Goal: Task Accomplishment & Management: Manage account settings

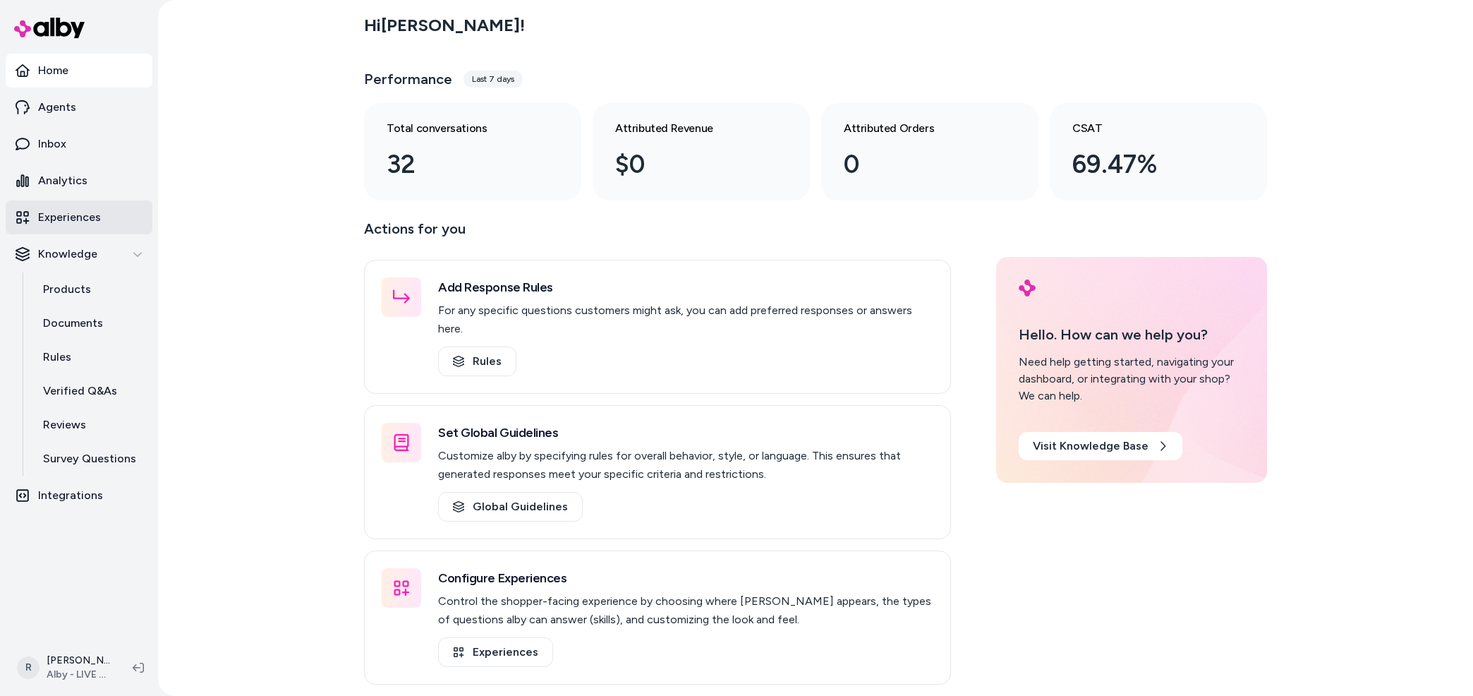
click at [85, 219] on p "Experiences" at bounding box center [69, 217] width 63 height 17
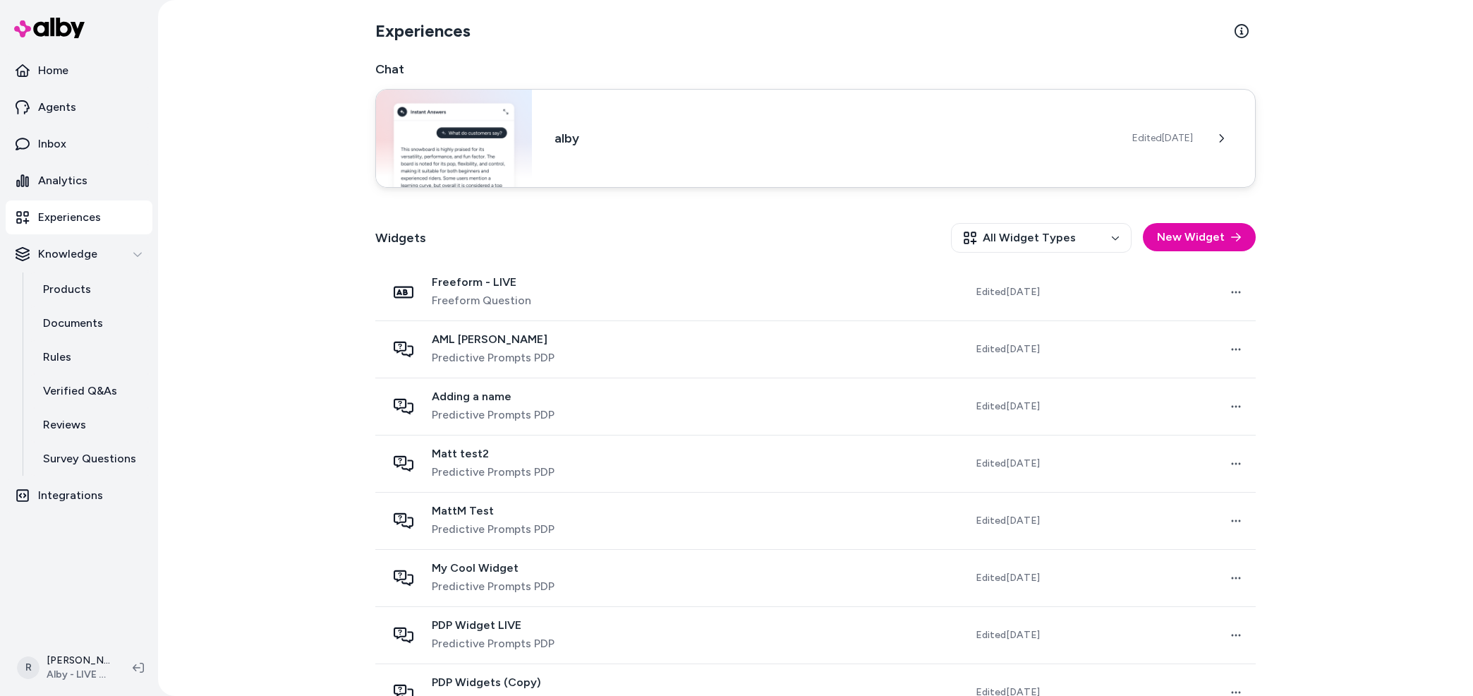
click at [1129, 165] on div "alby Edited [DATE]" at bounding box center [815, 138] width 881 height 99
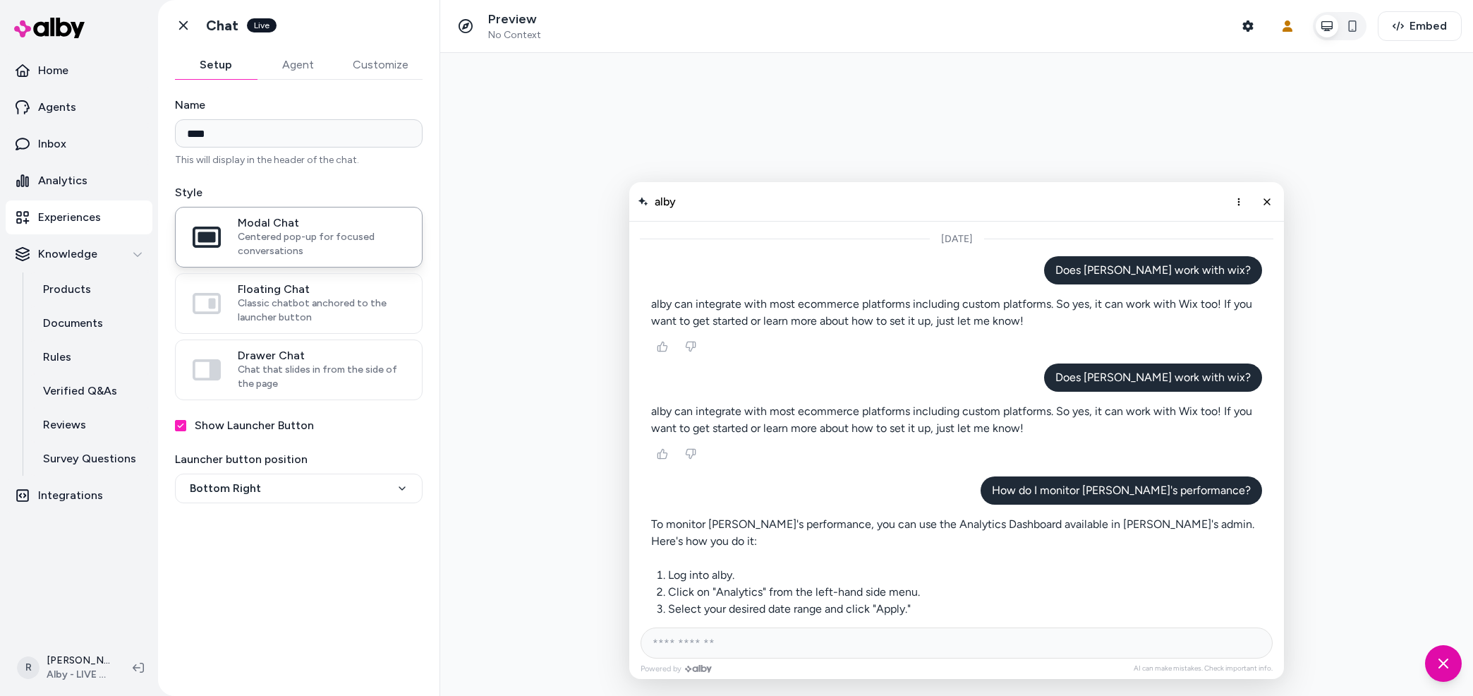
scroll to position [591, 0]
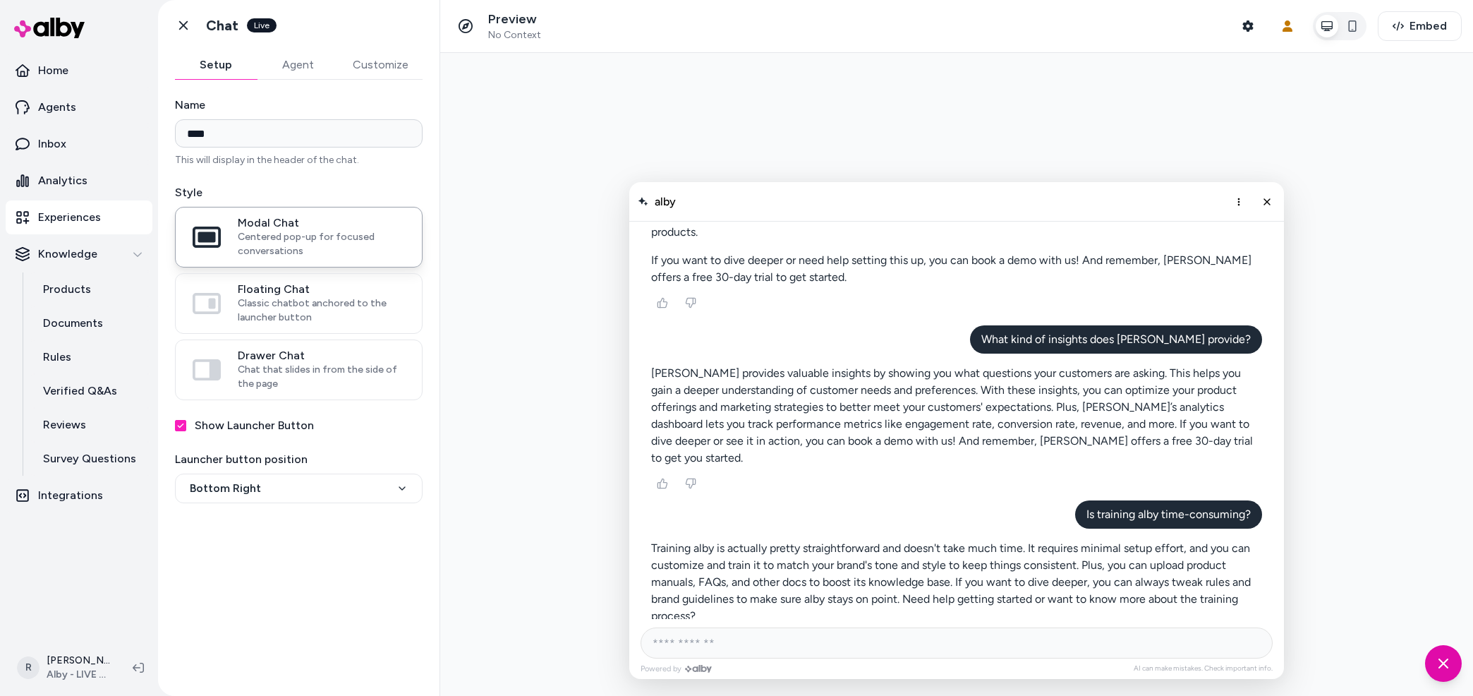
click at [382, 68] on button "Customize" at bounding box center [381, 65] width 84 height 28
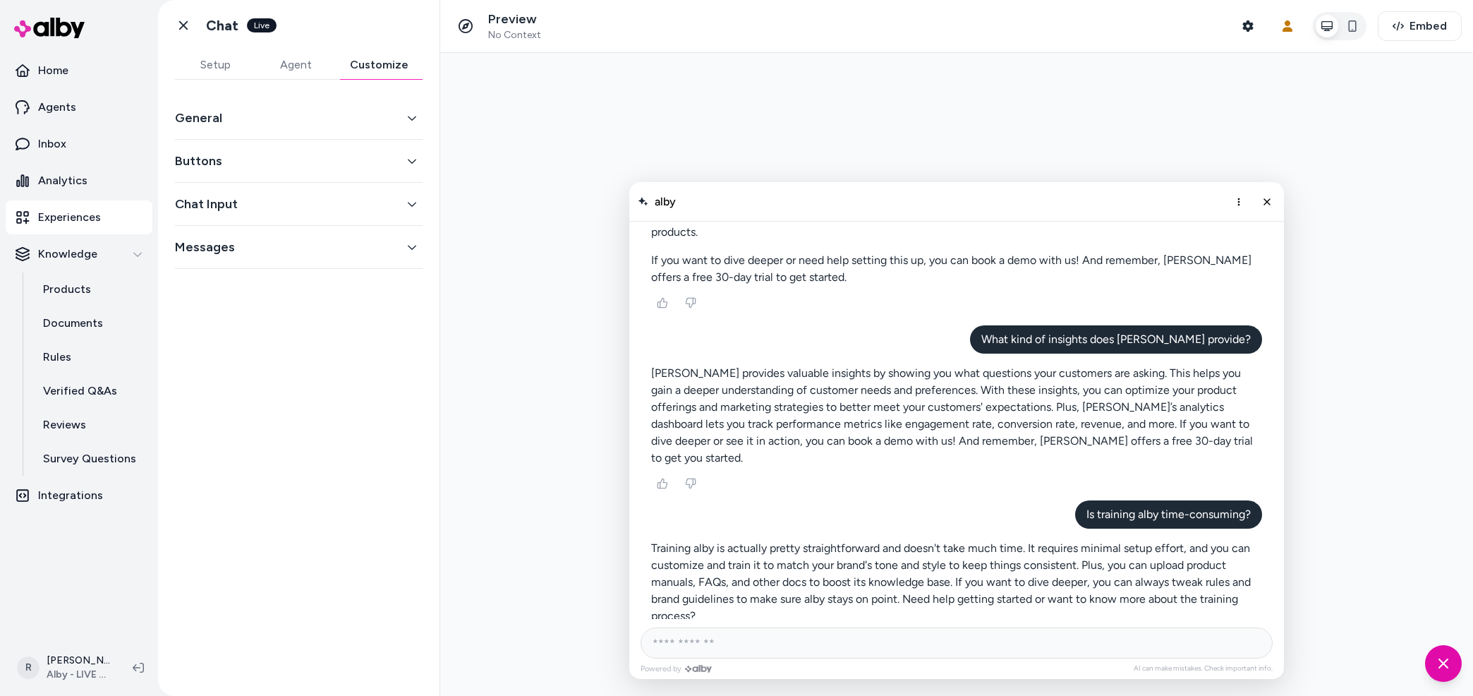
click at [211, 104] on div "General" at bounding box center [299, 118] width 248 height 43
click at [210, 116] on button "General" at bounding box center [299, 118] width 248 height 20
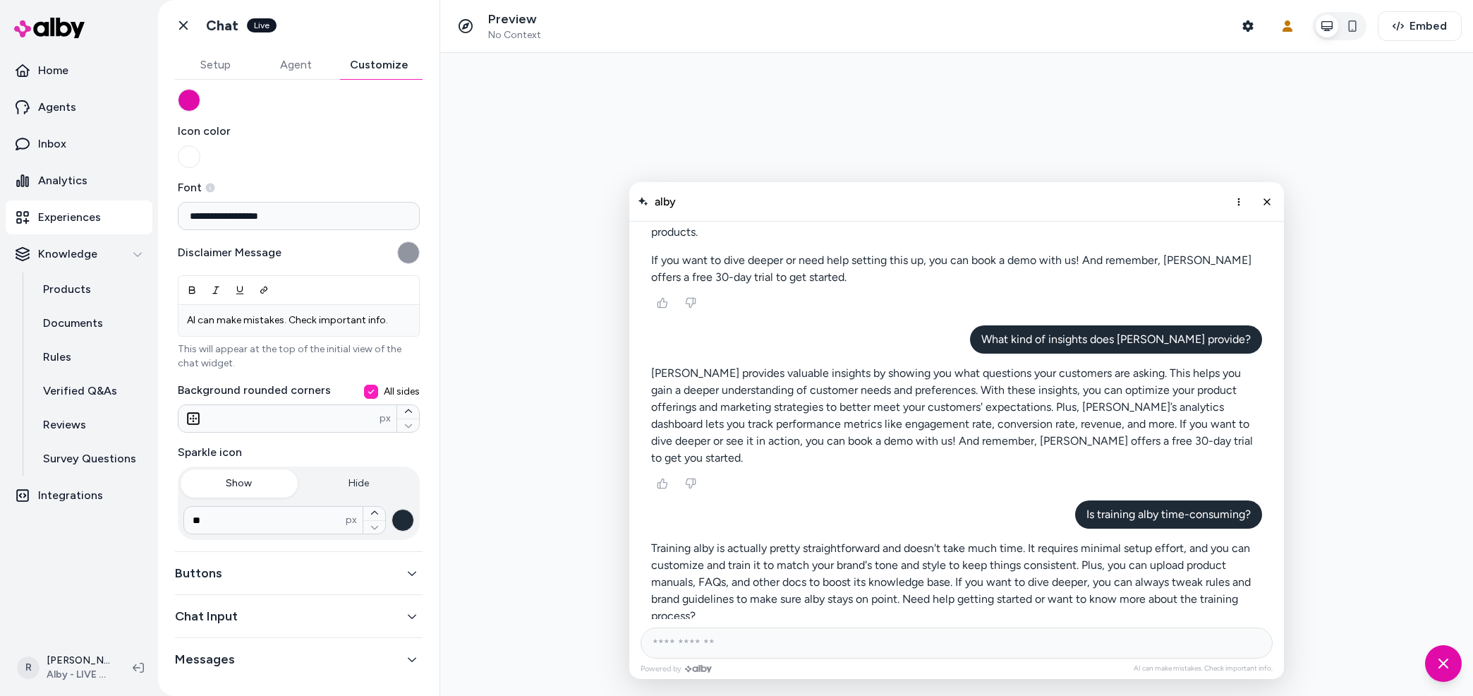
scroll to position [75, 0]
click at [301, 566] on button "Buttons" at bounding box center [299, 571] width 248 height 20
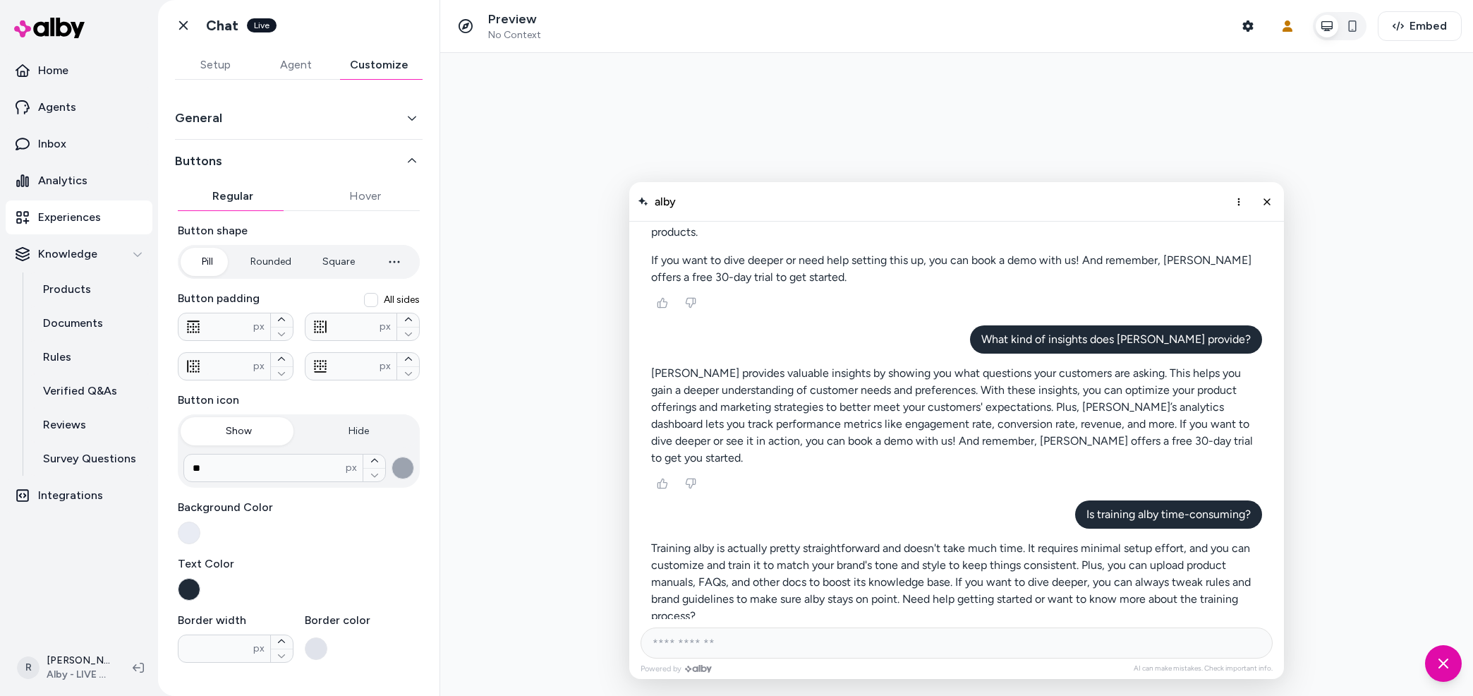
scroll to position [88, 0]
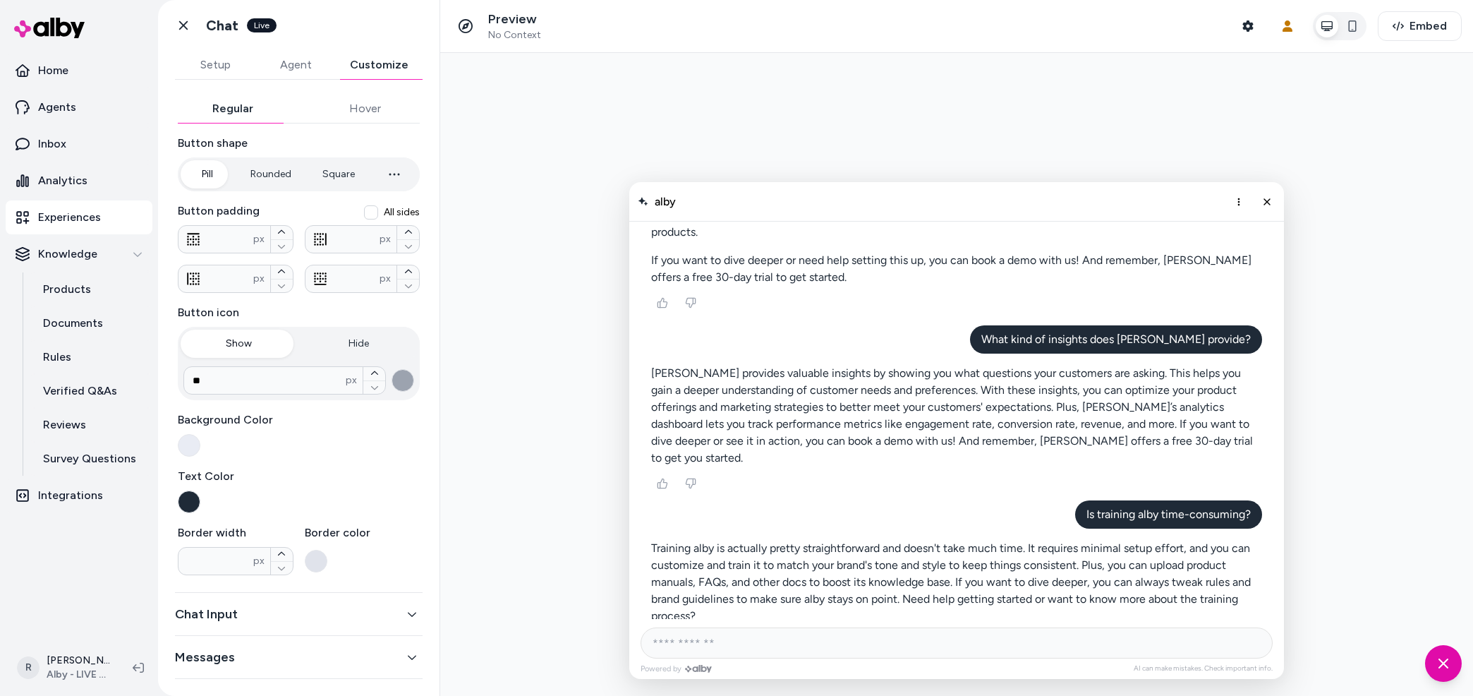
click at [337, 620] on button "Chat Input" at bounding box center [299, 614] width 248 height 20
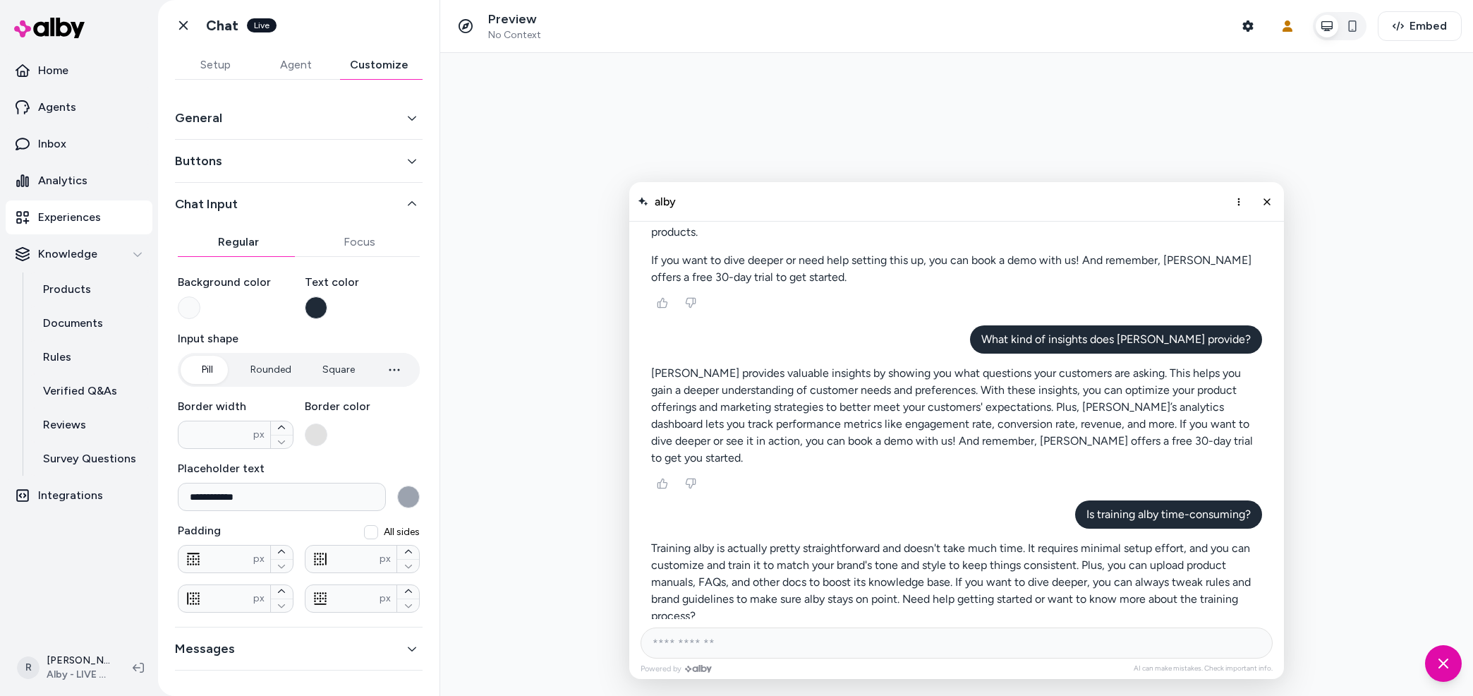
click at [327, 661] on div "Messages" at bounding box center [299, 648] width 248 height 43
click at [316, 646] on button "Messages" at bounding box center [299, 649] width 248 height 20
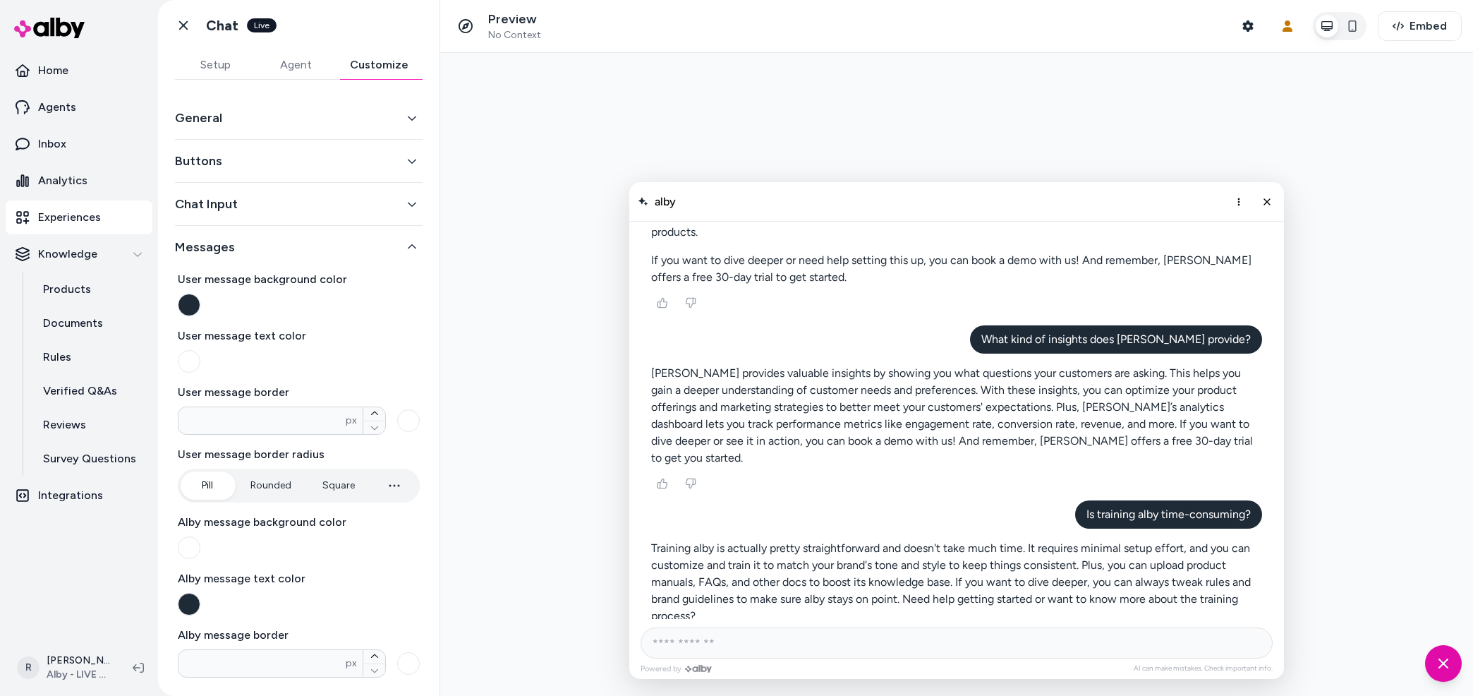
click at [139, 668] on icon at bounding box center [138, 667] width 11 height 11
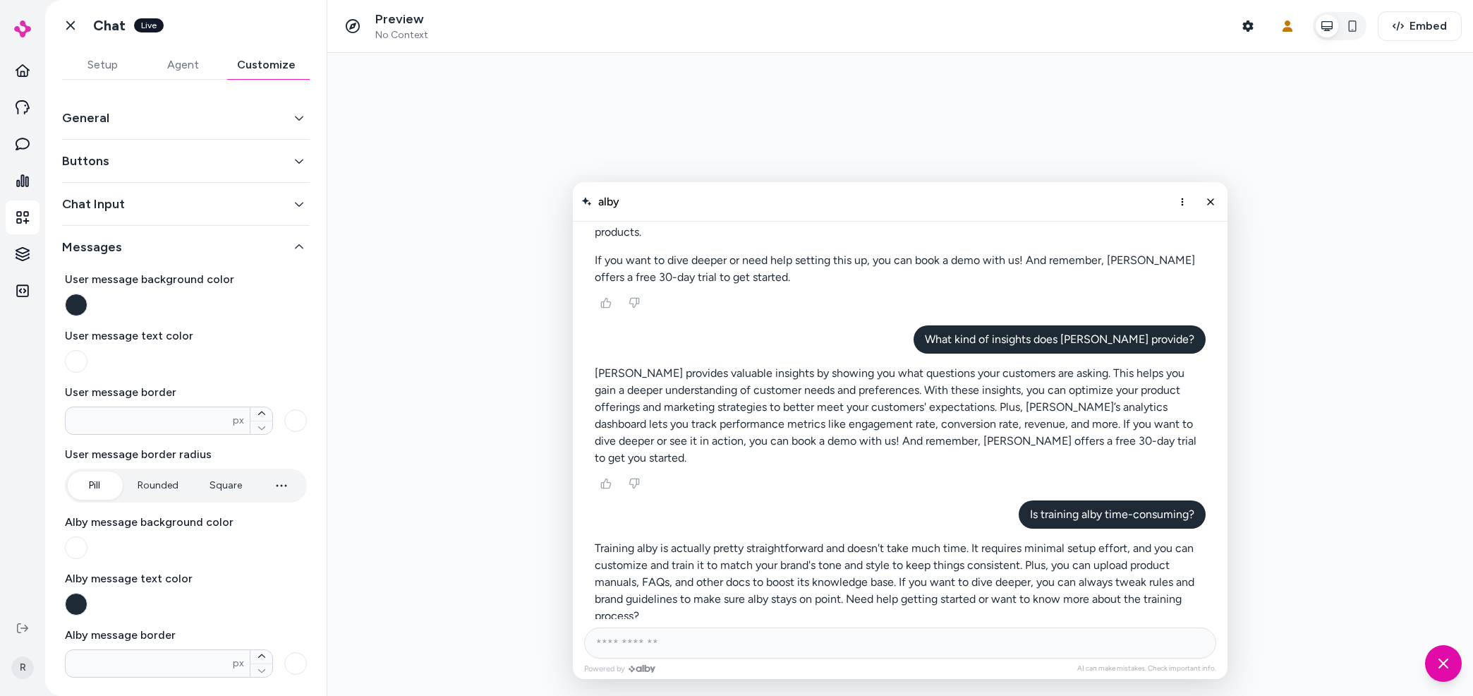
scroll to position [81, 0]
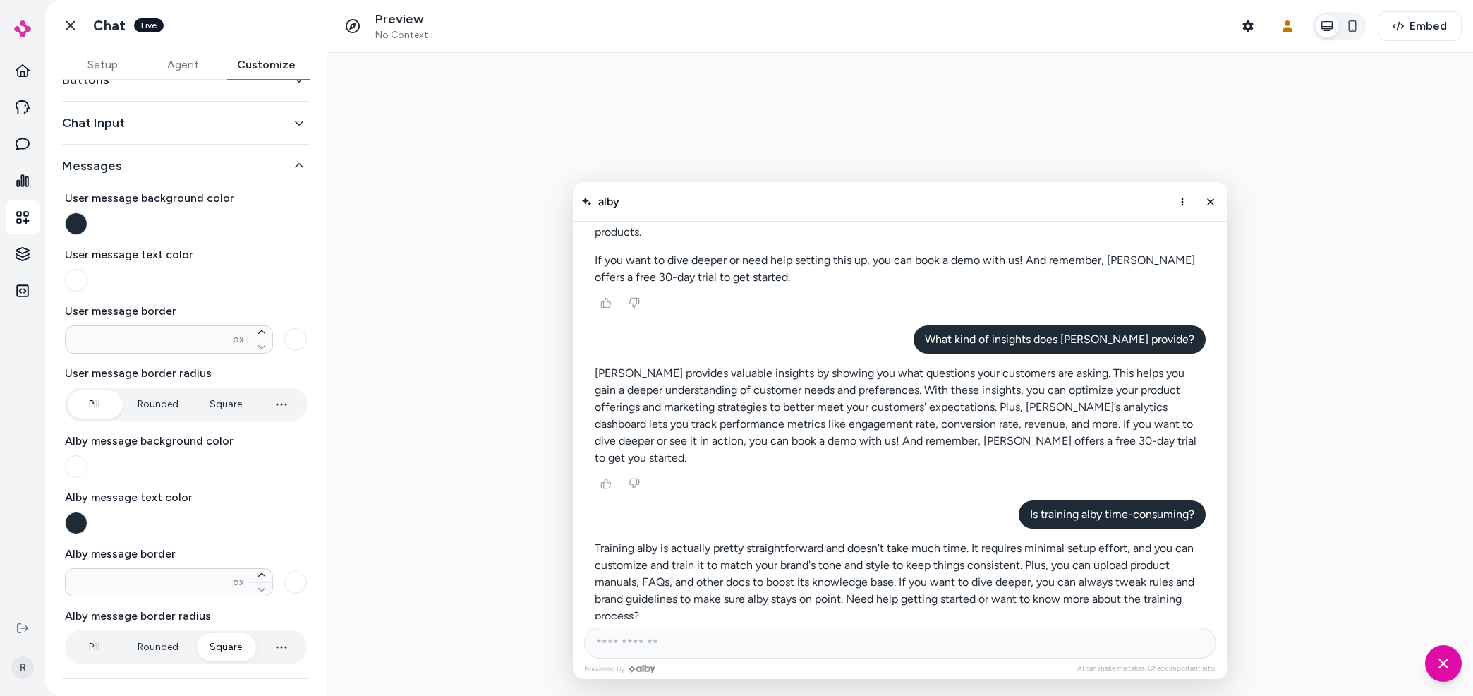
click at [151, 651] on div "Setup Agent Customize General Buttons Chat Input Messages User message backgrou…" at bounding box center [186, 373] width 282 height 645
drag, startPoint x: 219, startPoint y: 642, endPoint x: 231, endPoint y: 656, distance: 18.5
click at [219, 643] on button "Square" at bounding box center [225, 647] width 61 height 28
click at [109, 639] on button "Pill" at bounding box center [94, 647] width 53 height 28
drag, startPoint x: 152, startPoint y: 640, endPoint x: 227, endPoint y: 637, distance: 74.9
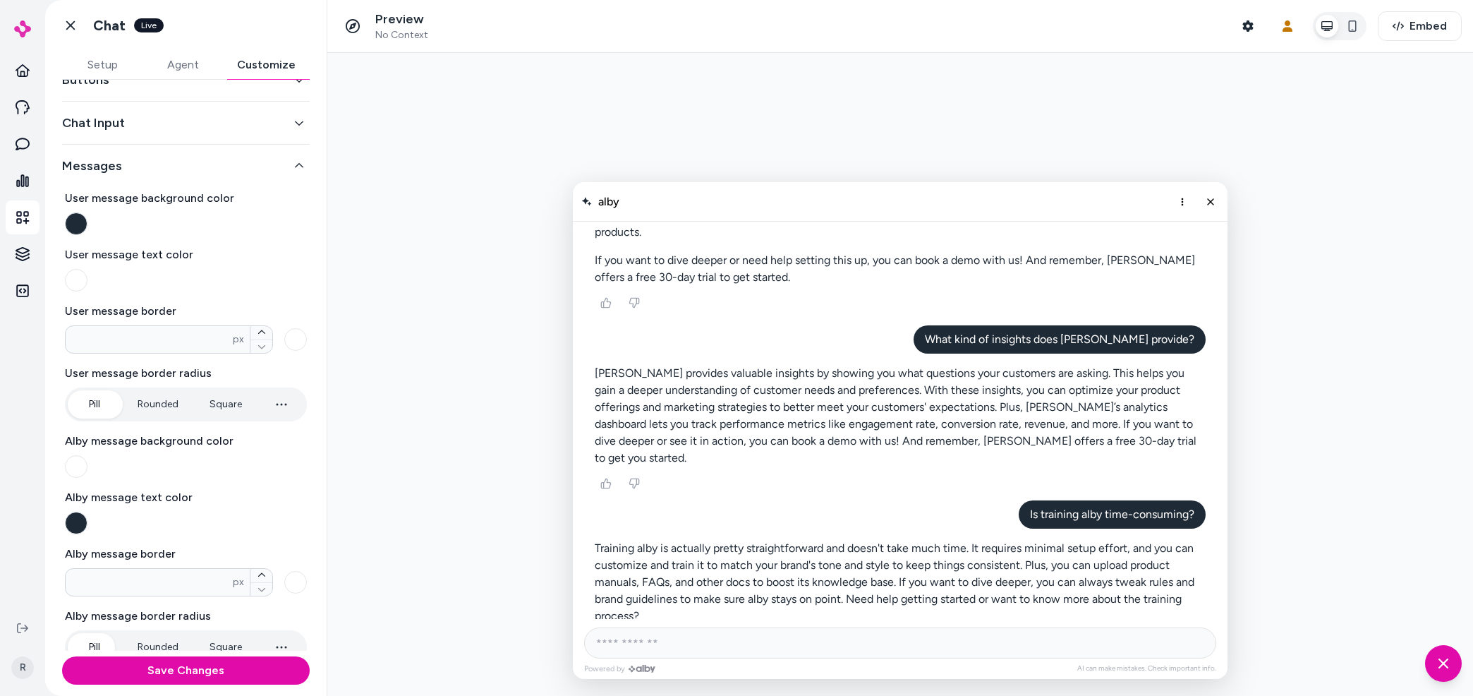
click at [152, 641] on button "Rounded" at bounding box center [157, 647] width 69 height 28
type input "*"
drag, startPoint x: 230, startPoint y: 637, endPoint x: 241, endPoint y: 638, distance: 11.3
click at [230, 638] on button "Square" at bounding box center [225, 647] width 61 height 28
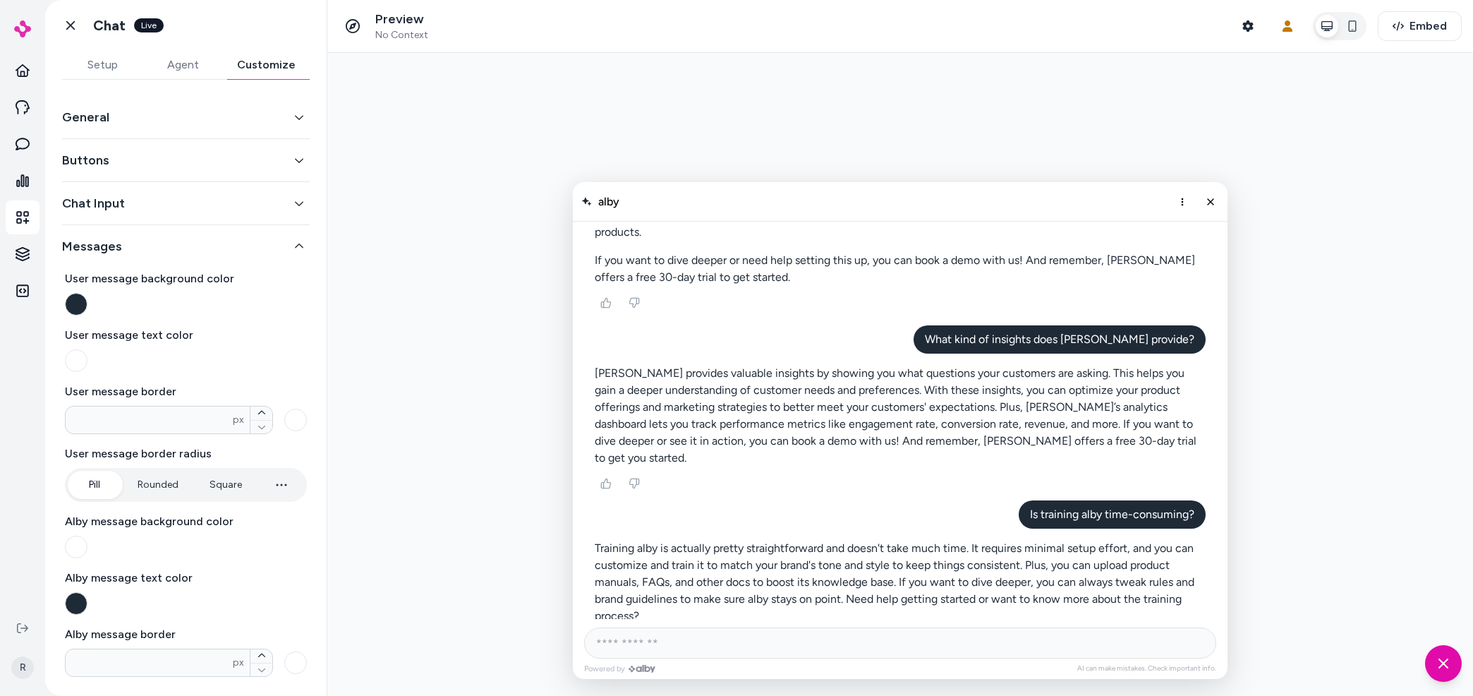
scroll to position [0, 0]
click at [180, 246] on button "Messages" at bounding box center [186, 247] width 248 height 20
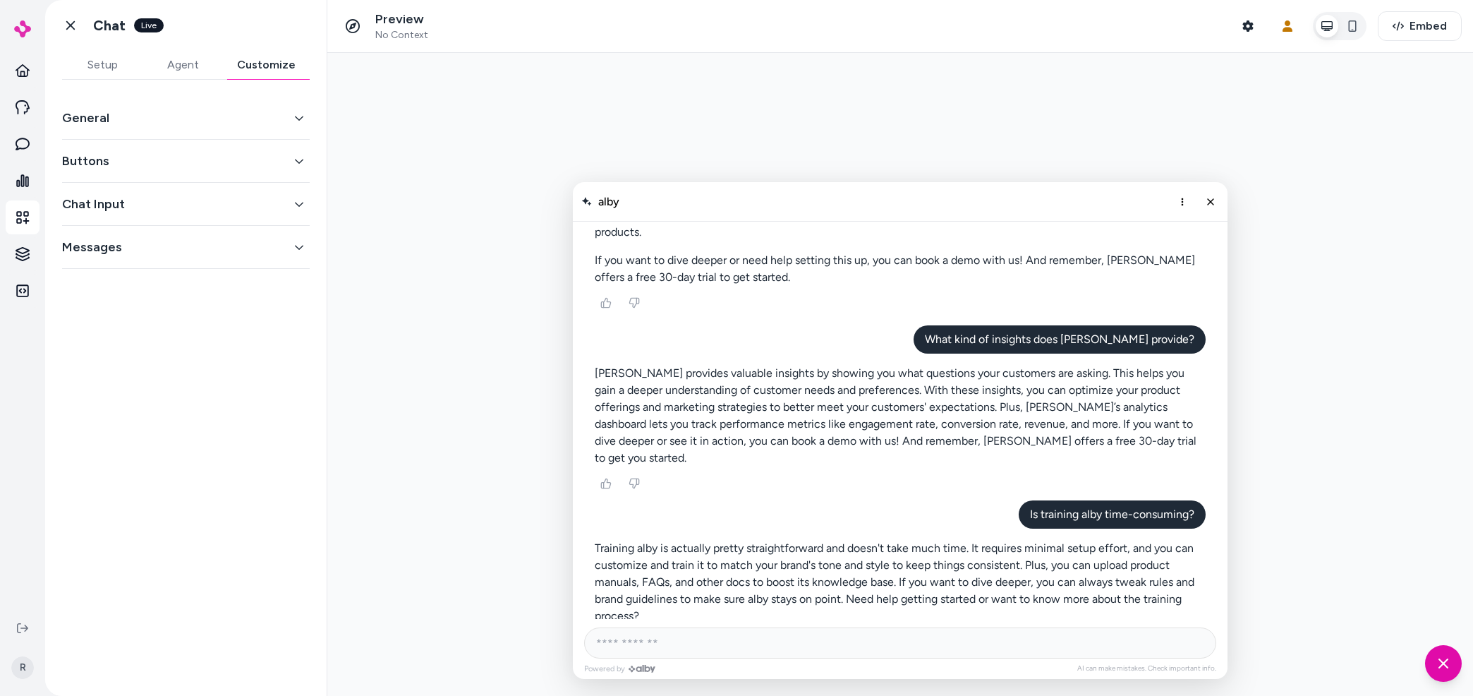
click at [92, 114] on button "General" at bounding box center [186, 118] width 248 height 20
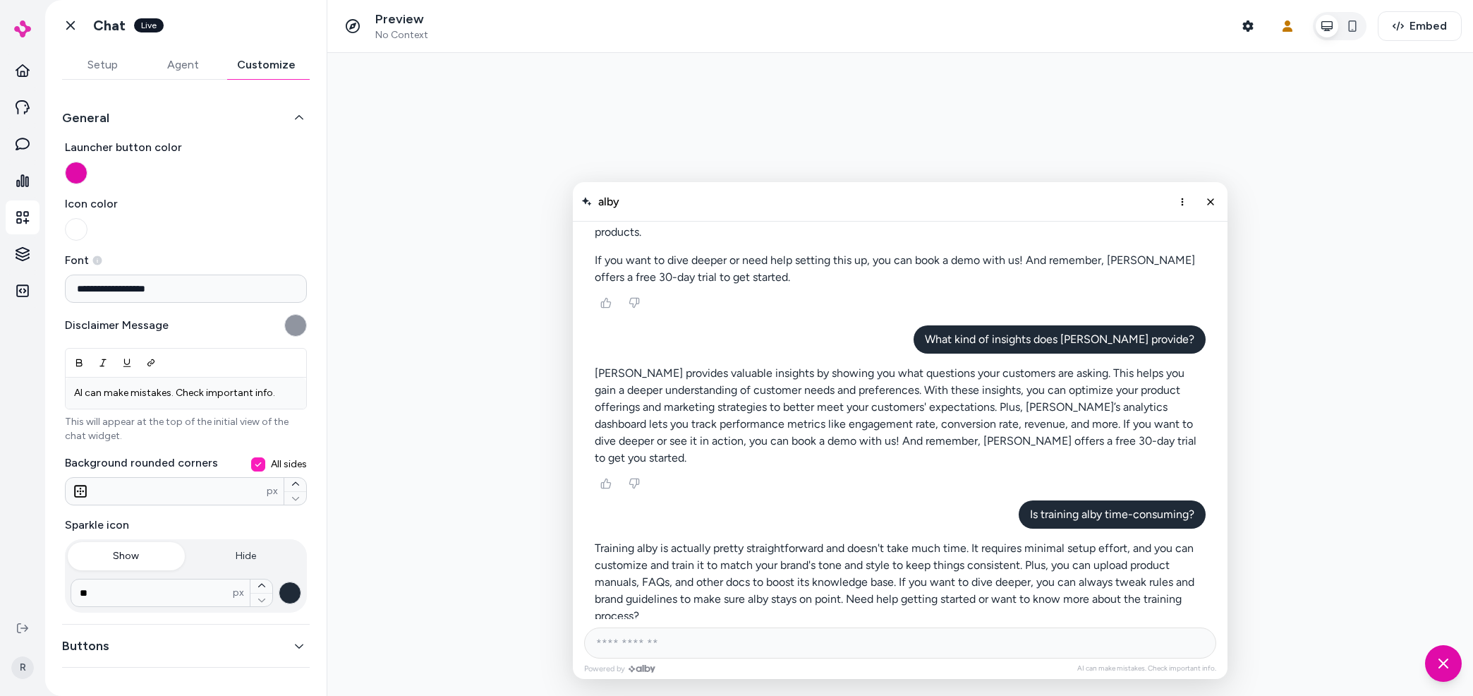
click at [153, 124] on button "General" at bounding box center [186, 118] width 248 height 20
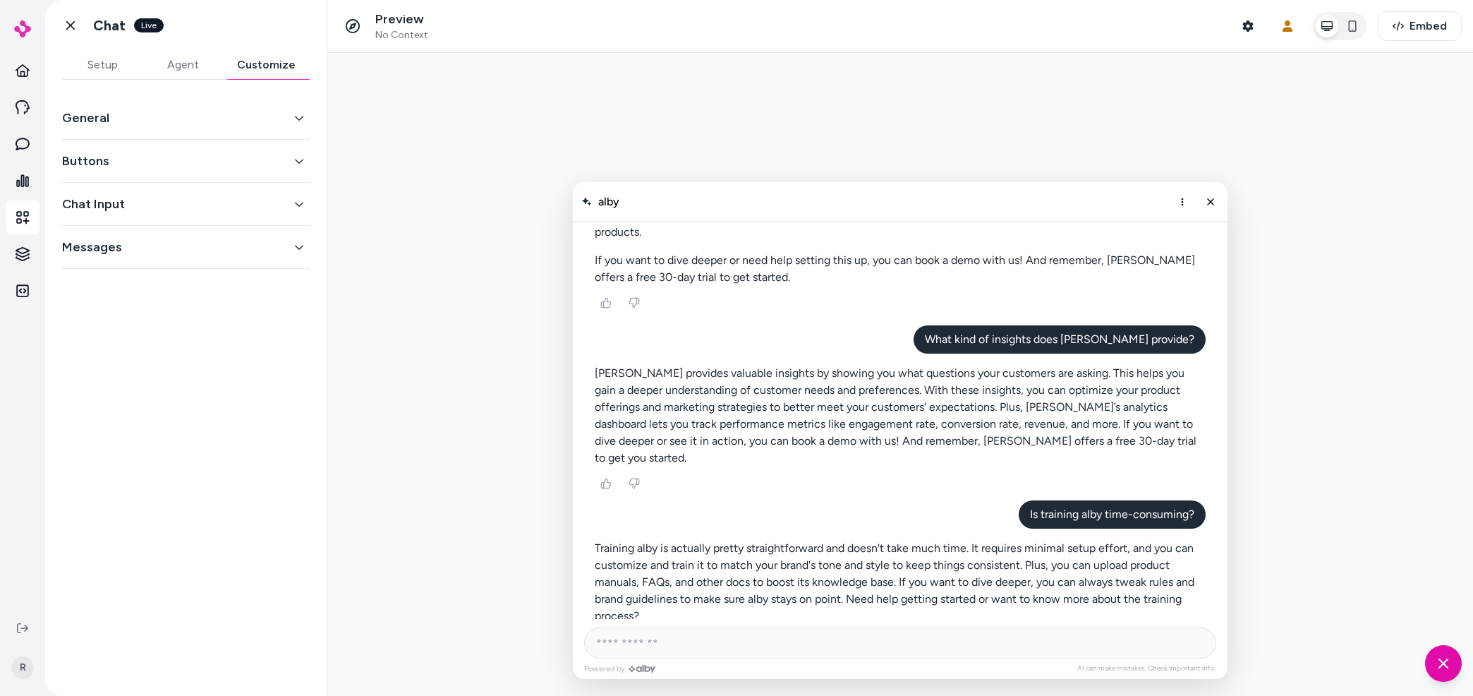
click at [153, 124] on button "General" at bounding box center [186, 118] width 248 height 20
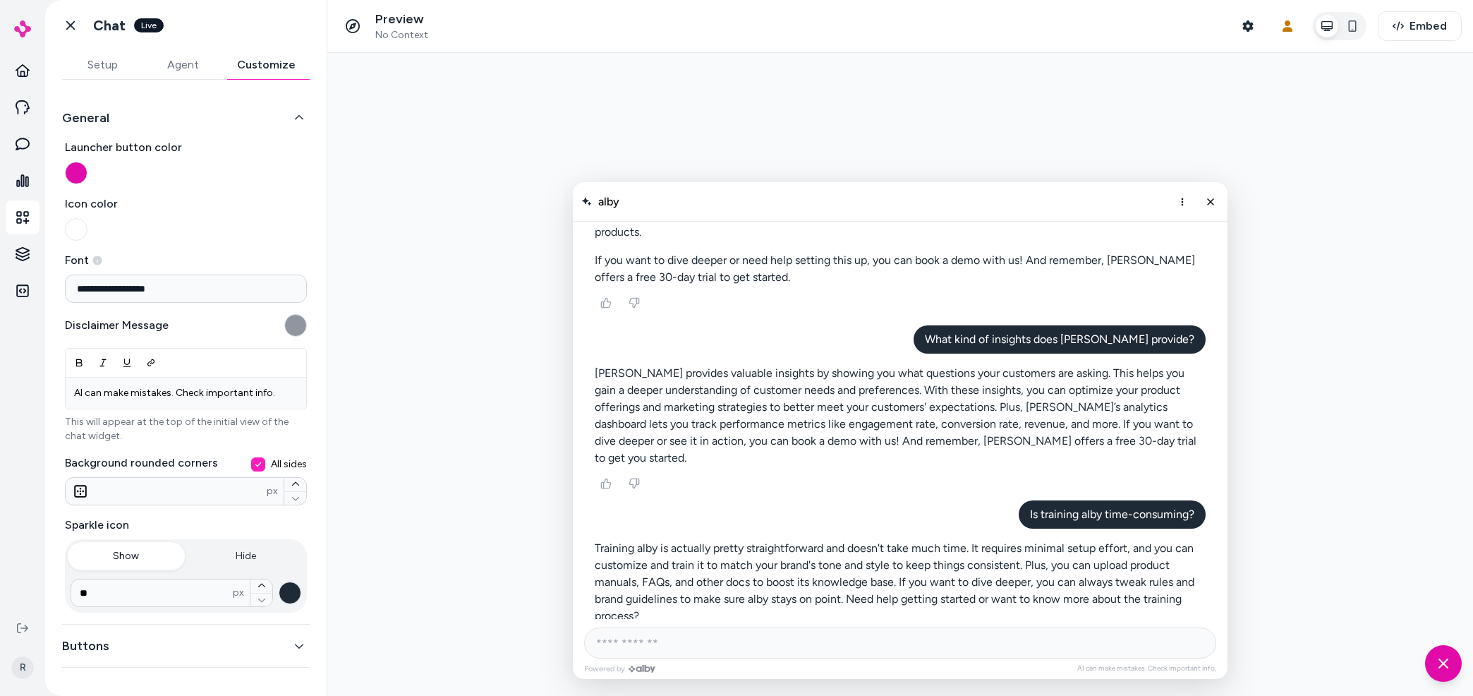
click at [153, 124] on button "General" at bounding box center [186, 118] width 248 height 20
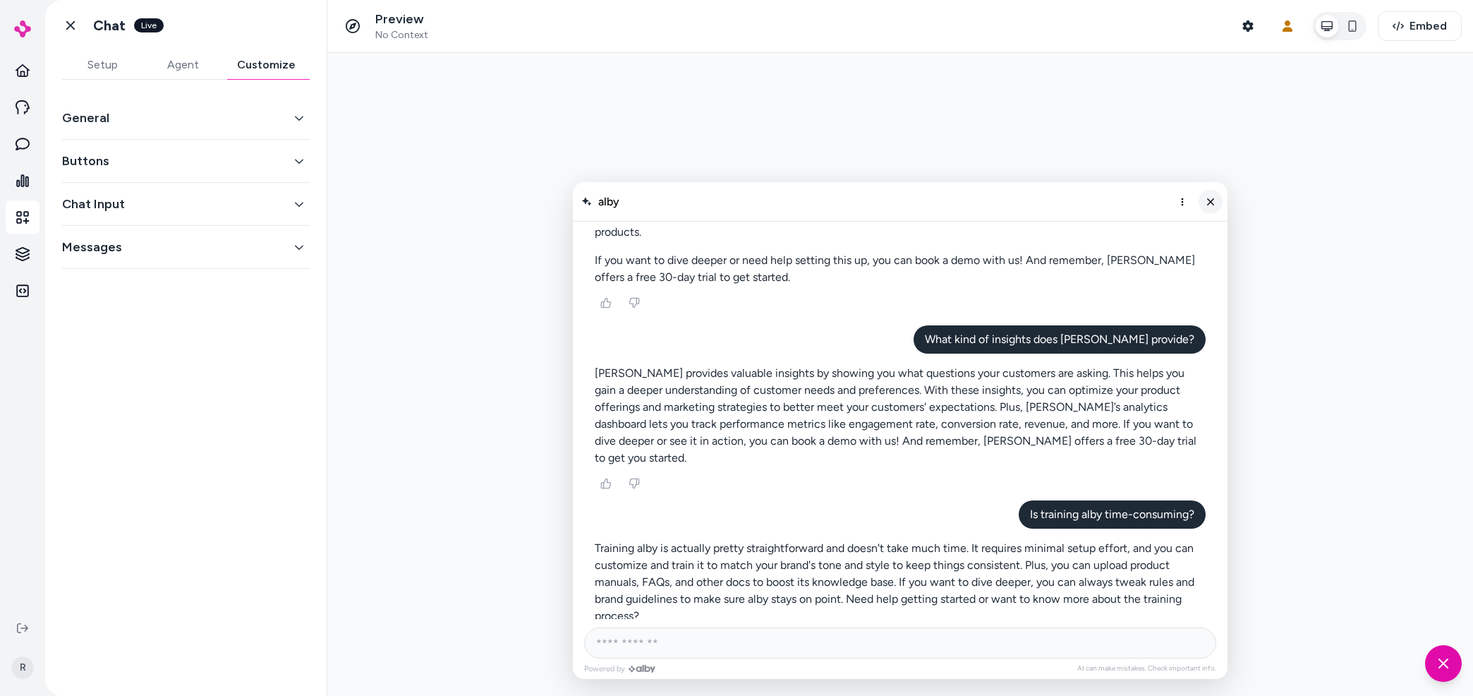
click at [1208, 211] on button "Close chat" at bounding box center [1211, 202] width 24 height 24
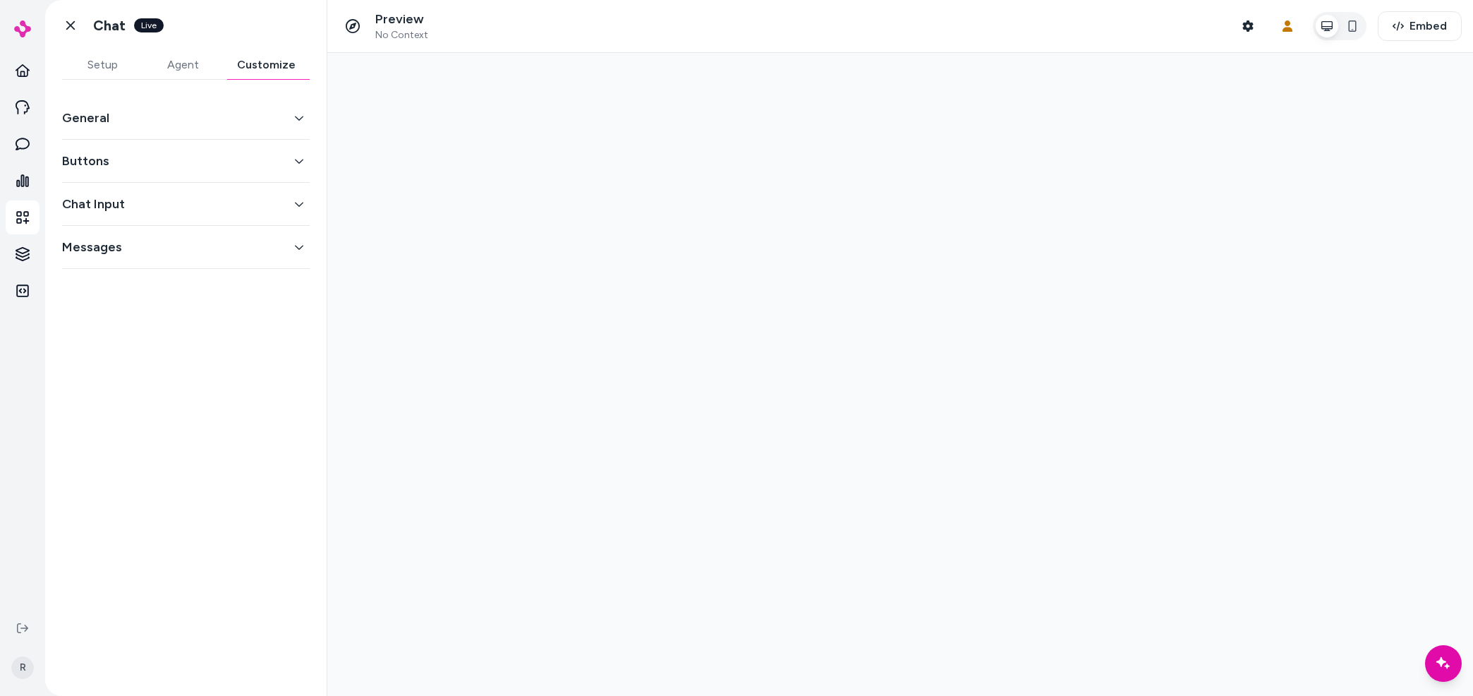
click at [984, 320] on div at bounding box center [900, 374] width 1146 height 643
click at [1444, 668] on icon "Chat with our AI assistant" at bounding box center [1444, 663] width 18 height 18
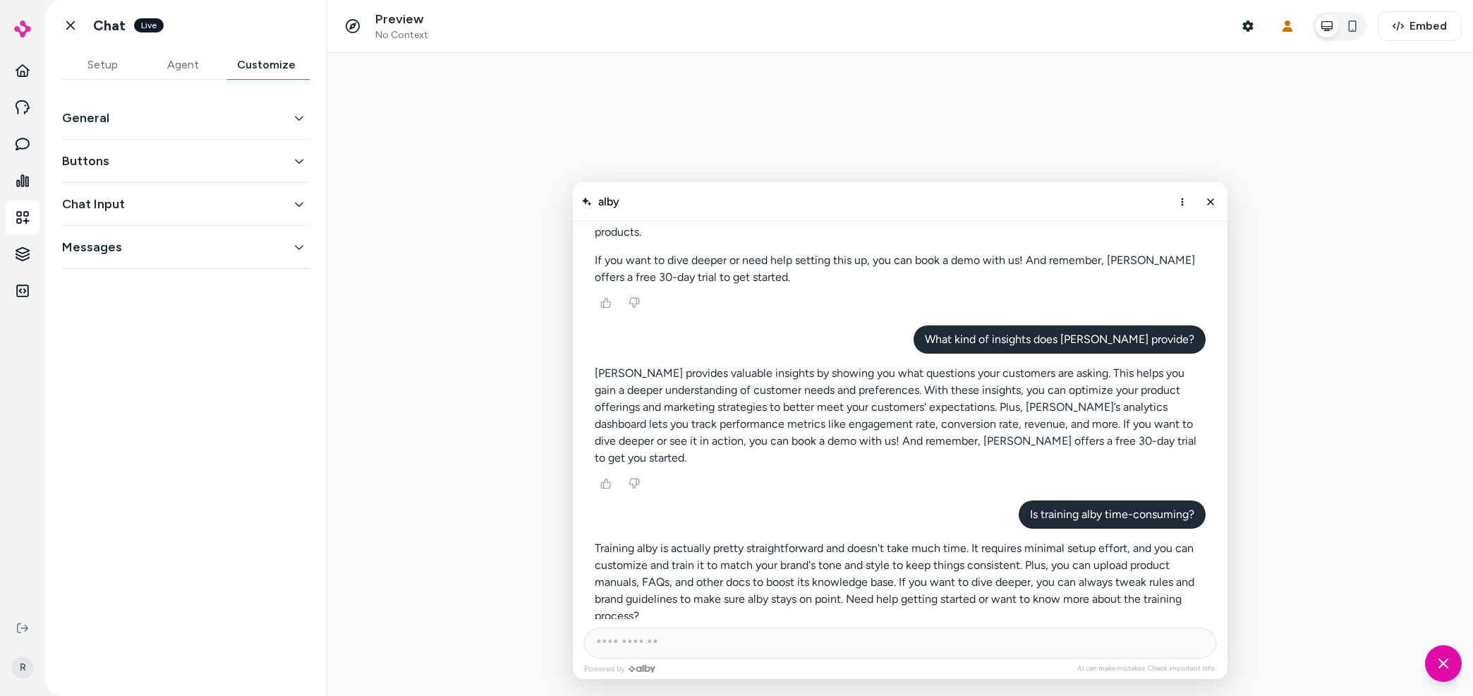
drag, startPoint x: 777, startPoint y: 344, endPoint x: 915, endPoint y: 315, distance: 140.6
click at [915, 315] on div "AI Shopping Assistant" at bounding box center [900, 133] width 611 height 723
click at [915, 325] on div "What kind of insights does [PERSON_NAME] provide?" at bounding box center [900, 339] width 611 height 28
